Goal: Task Accomplishment & Management: Manage account settings

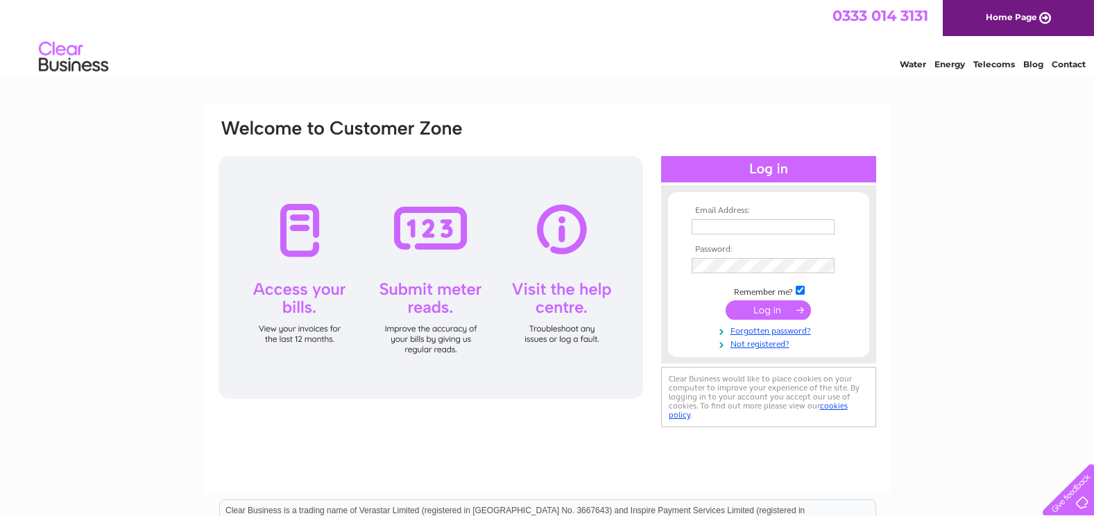
type input "[PERSON_NAME][EMAIL_ADDRESS][DOMAIN_NAME]"
click at [760, 307] on input "submit" at bounding box center [768, 309] width 85 height 19
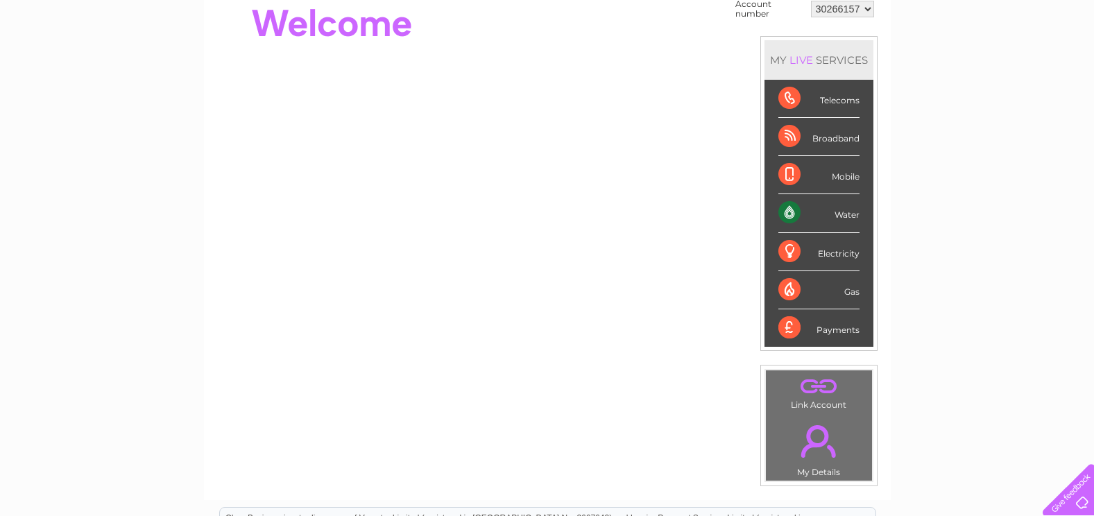
scroll to position [69, 0]
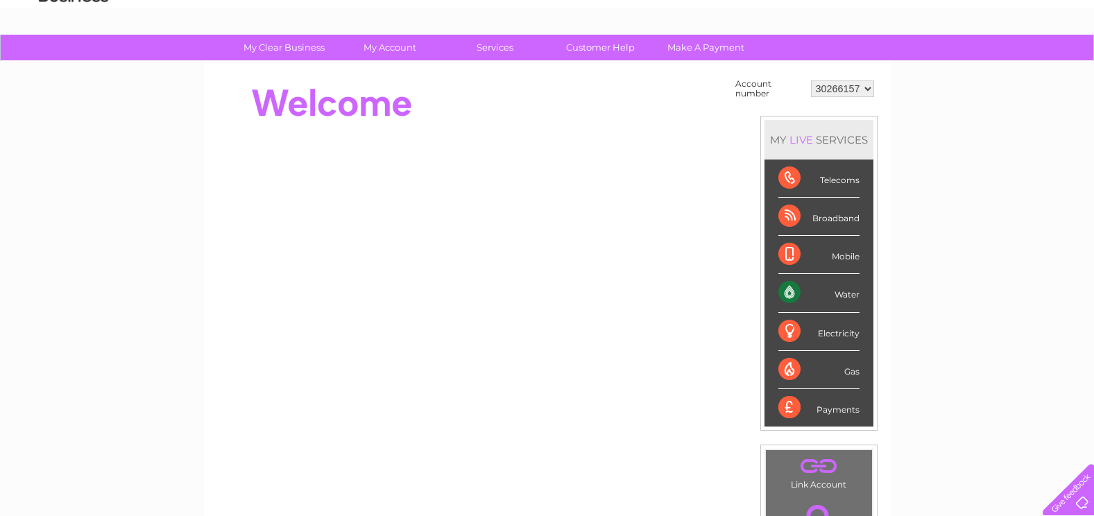
click at [844, 289] on div "Water" at bounding box center [818, 293] width 81 height 38
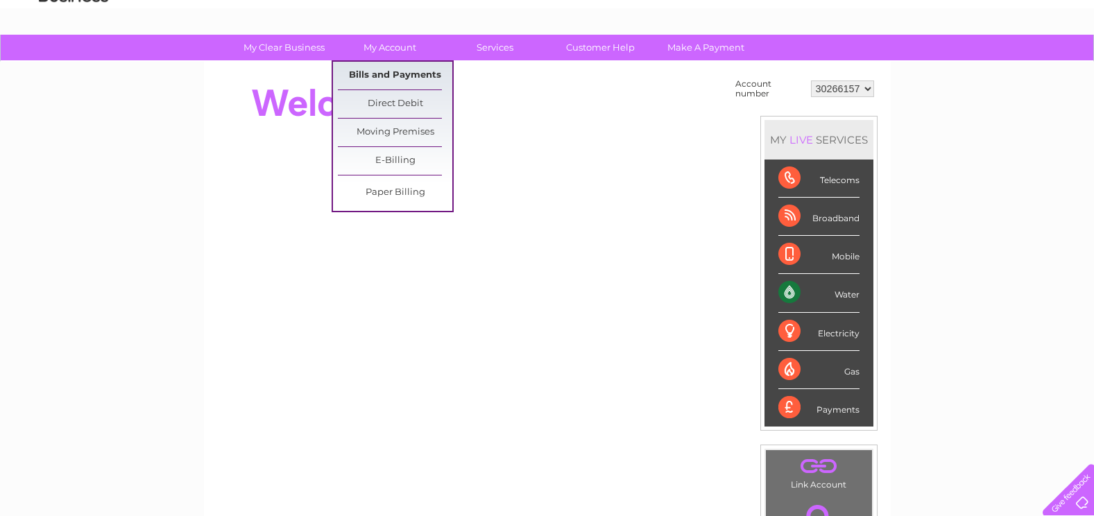
click at [375, 70] on link "Bills and Payments" at bounding box center [395, 76] width 114 height 28
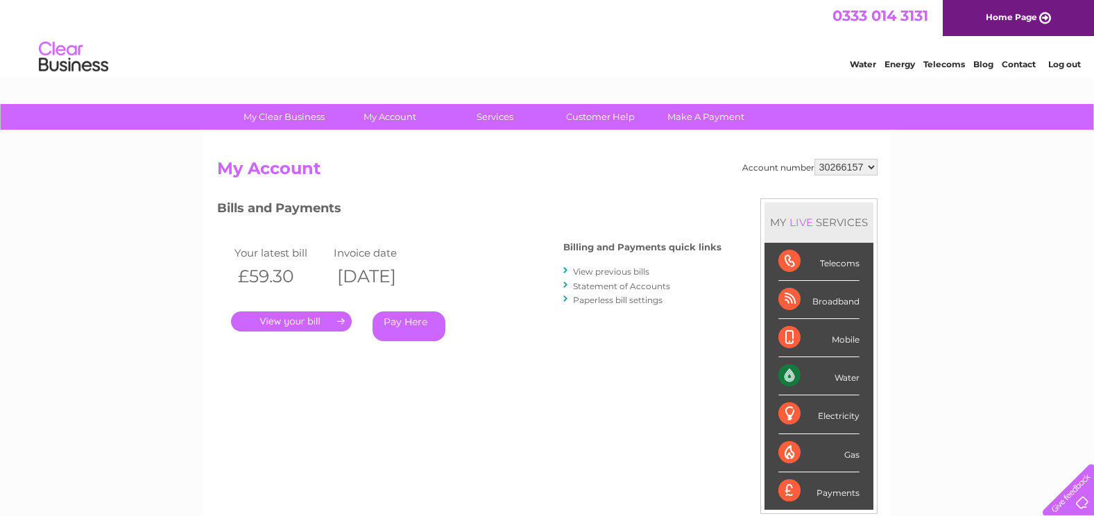
click at [295, 321] on link "." at bounding box center [291, 321] width 121 height 20
